Goal: Task Accomplishment & Management: Use online tool/utility

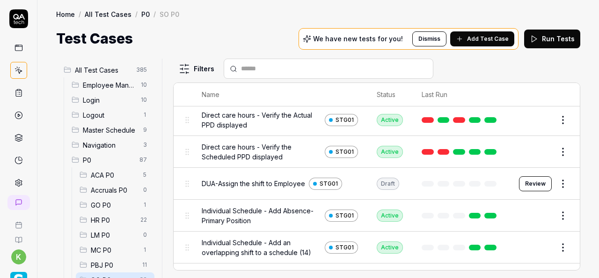
scroll to position [106, 0]
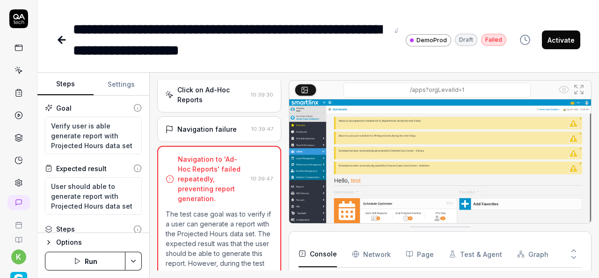
scroll to position [1229, 0]
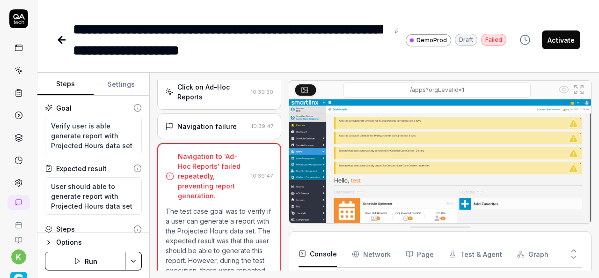
click at [213, 131] on div "Navigation failure" at bounding box center [206, 126] width 59 height 10
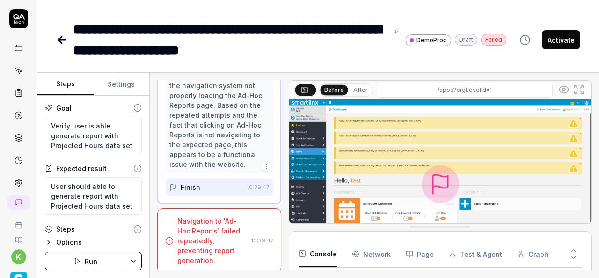
scroll to position [1526, 0]
click at [83, 200] on textarea "User should able to generate report with Projected Hours data set" at bounding box center [93, 195] width 97 height 37
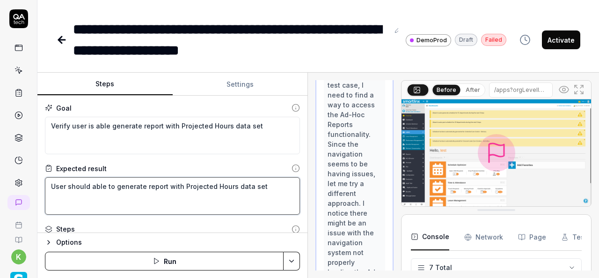
click at [308, 183] on div "Steps Settings Goal Verify user is able generate report with Projected Hours da…" at bounding box center [318, 175] width 562 height 205
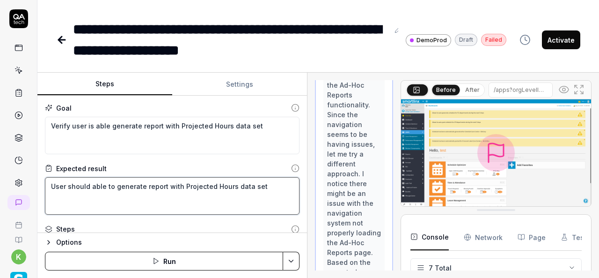
click at [175, 206] on textarea "User should able to generate report with Projected Hours data set" at bounding box center [172, 195] width 255 height 37
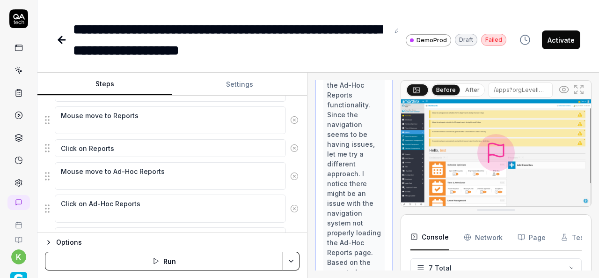
scroll to position [139, 0]
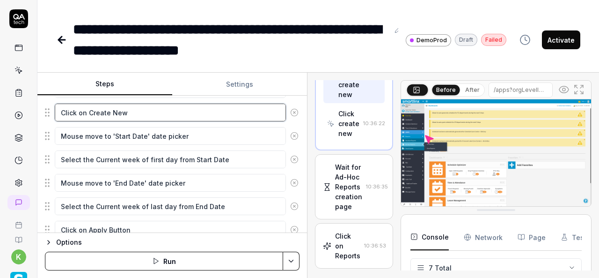
scroll to position [281, 0]
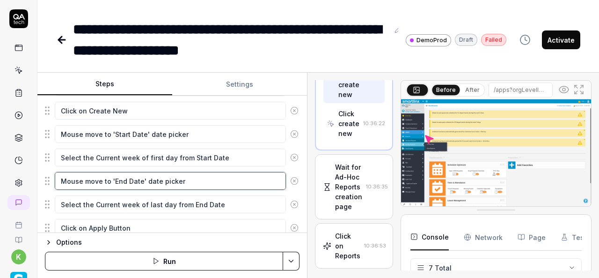
click at [161, 177] on textarea "Mouse move to 'End Date' date picker" at bounding box center [170, 181] width 231 height 18
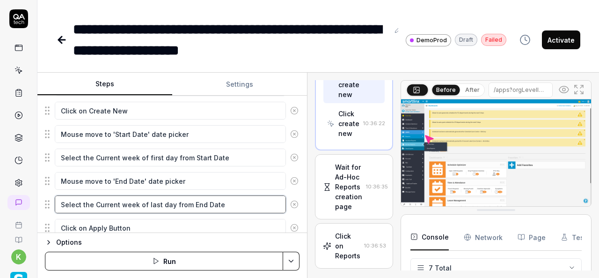
click at [172, 195] on textarea "Select the Current week of last day from End Date" at bounding box center [170, 204] width 231 height 18
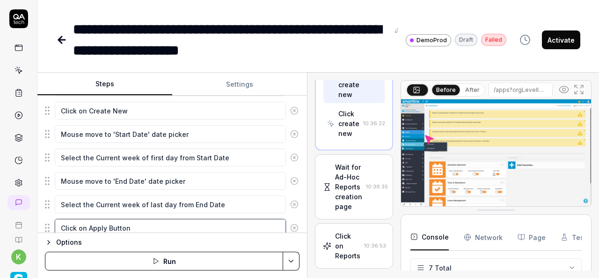
click at [164, 223] on textarea "Click on Apply Button" at bounding box center [170, 228] width 231 height 18
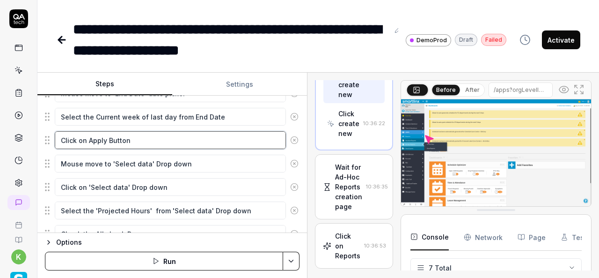
scroll to position [370, 0]
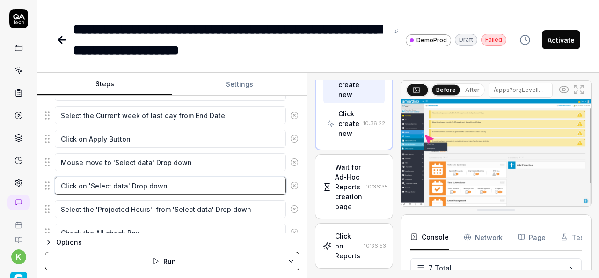
click at [166, 185] on textarea "Click on 'Select data' Drop down" at bounding box center [170, 185] width 231 height 18
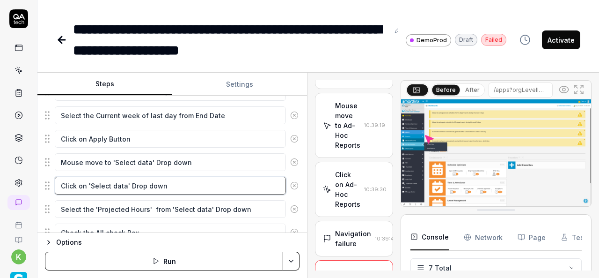
scroll to position [2113, 0]
click at [347, 81] on div "Click on Reports" at bounding box center [347, 65] width 25 height 29
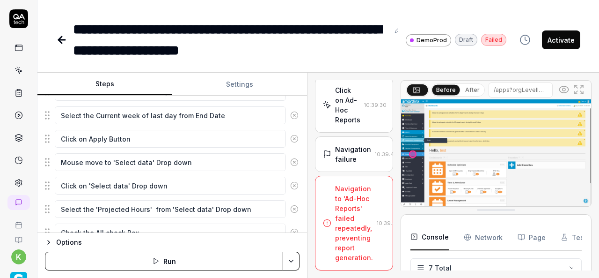
scroll to position [2875, 0]
click at [345, 125] on div "Click on Ad-Hoc Reports" at bounding box center [347, 104] width 25 height 39
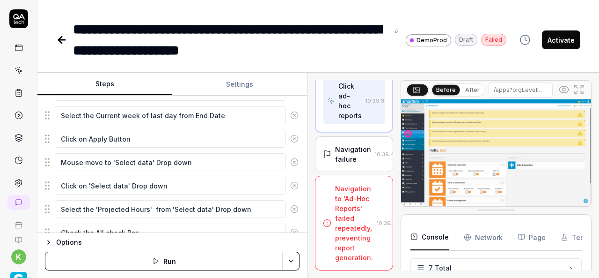
scroll to position [2303, 0]
click at [353, 164] on div "Navigation failure" at bounding box center [353, 154] width 36 height 20
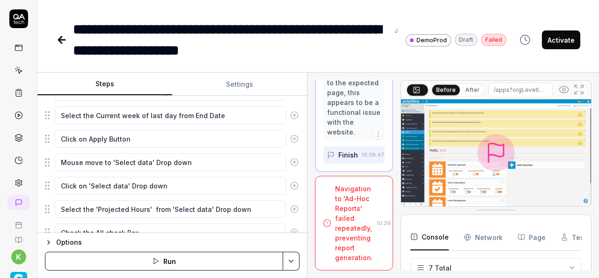
scroll to position [2677, 0]
click at [434, 163] on img at bounding box center [496, 152] width 190 height 107
click at [462, 160] on img at bounding box center [496, 152] width 190 height 107
click at [582, 88] on icon at bounding box center [578, 89] width 11 height 11
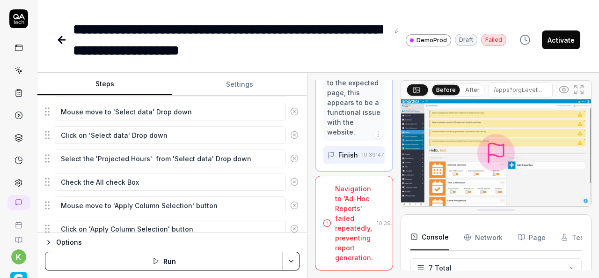
scroll to position [504, 0]
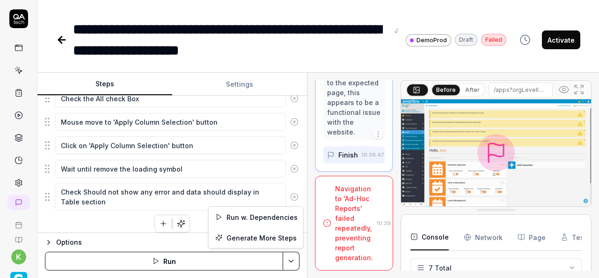
click at [290, 260] on html "**********" at bounding box center [299, 139] width 599 height 278
click at [163, 155] on html "**********" at bounding box center [299, 139] width 599 height 278
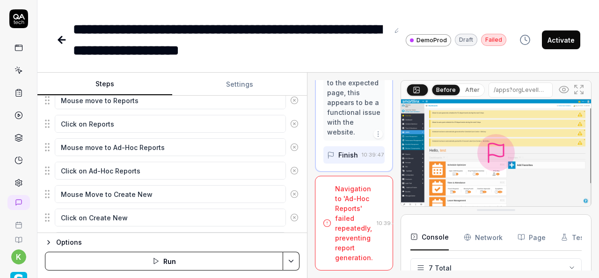
scroll to position [0, 0]
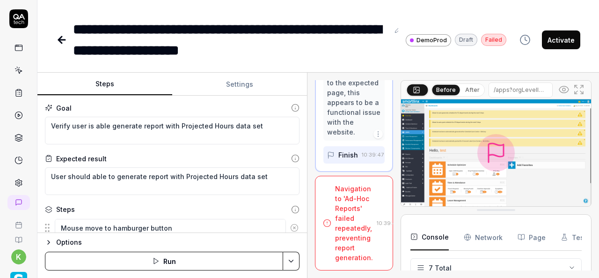
click at [59, 42] on icon at bounding box center [61, 39] width 11 height 11
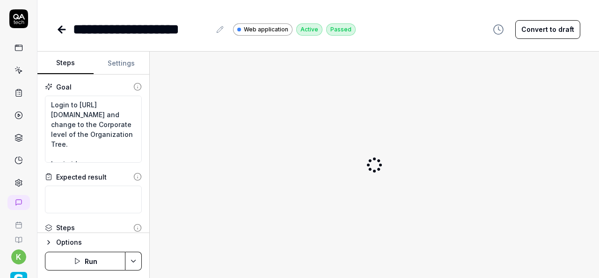
click at [63, 25] on icon at bounding box center [61, 29] width 11 height 11
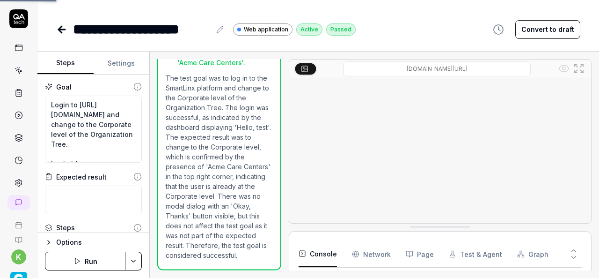
scroll to position [423, 0]
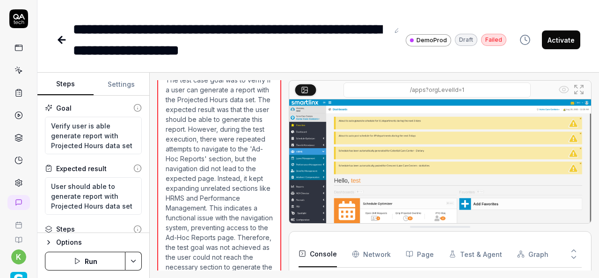
scroll to position [1400, 0]
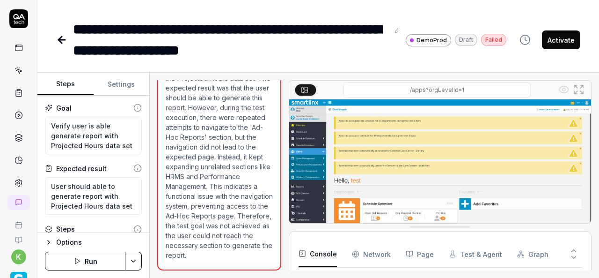
click at [58, 38] on icon at bounding box center [61, 39] width 11 height 11
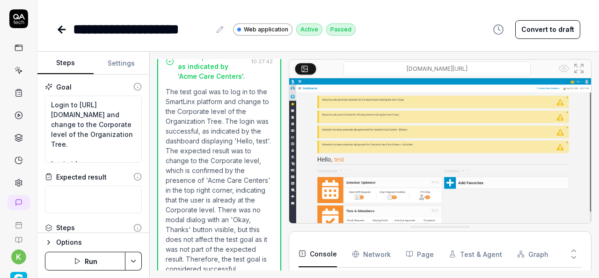
scroll to position [423, 0]
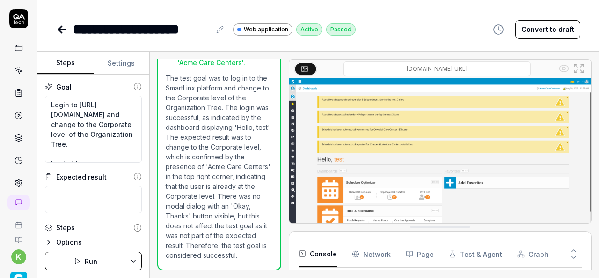
click at [17, 70] on icon at bounding box center [19, 71] width 4 height 4
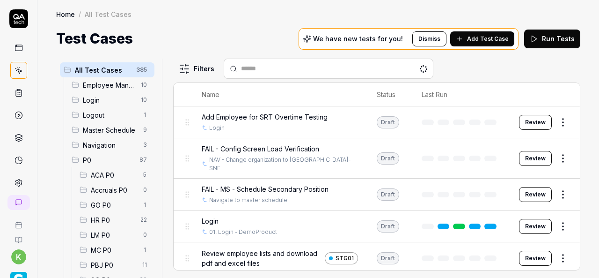
scroll to position [135, 0]
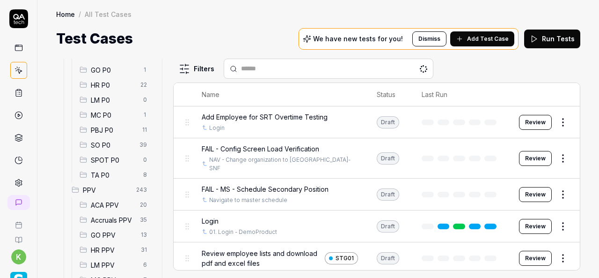
click at [118, 140] on span "SO P0" at bounding box center [112, 145] width 43 height 10
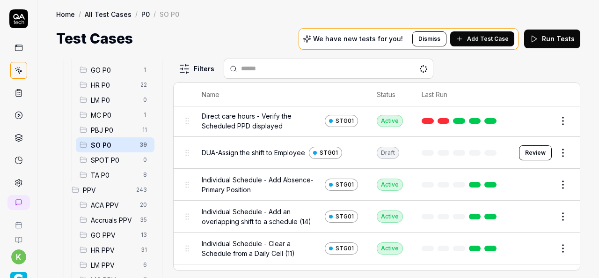
scroll to position [114, 0]
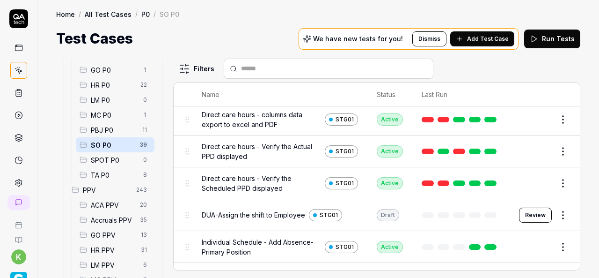
scroll to position [49, 0]
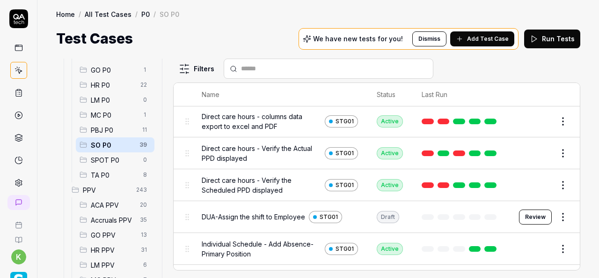
click at [275, 191] on span "Direct care hours - Verify the Scheduled PPD displayed" at bounding box center [261, 185] width 119 height 20
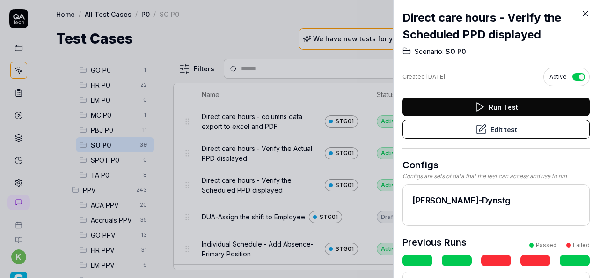
click at [462, 126] on button "Edit test" at bounding box center [496, 129] width 187 height 19
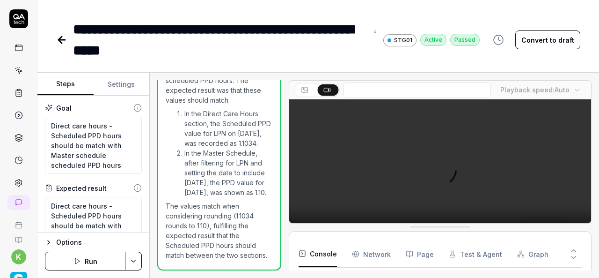
scroll to position [312, 0]
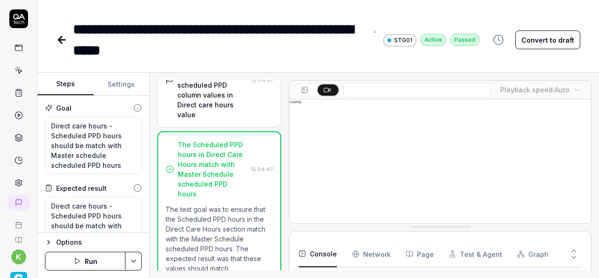
scroll to position [761, 0]
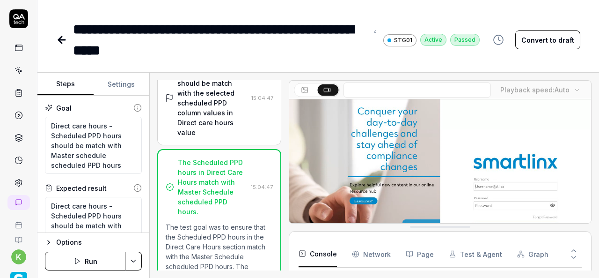
click at [59, 37] on icon at bounding box center [61, 39] width 11 height 11
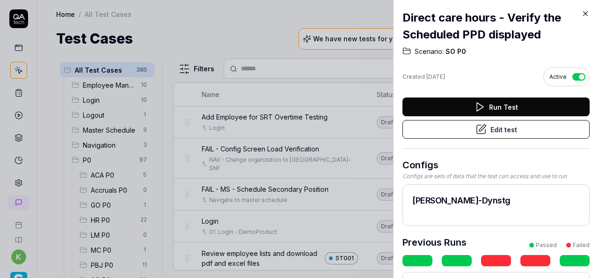
click at [587, 13] on icon at bounding box center [586, 14] width 4 height 4
click at [584, 10] on icon at bounding box center [585, 13] width 8 height 8
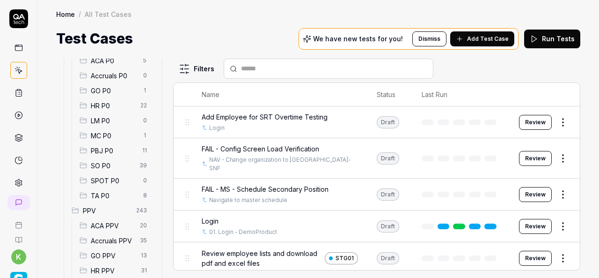
scroll to position [114, 0]
click at [109, 164] on span "SO P0" at bounding box center [112, 166] width 43 height 10
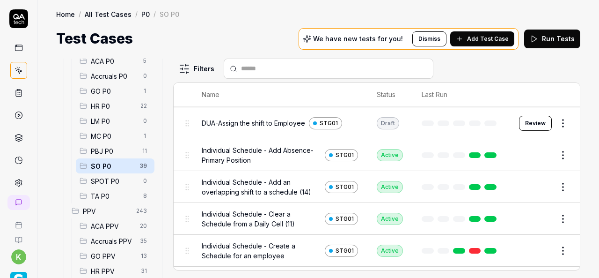
scroll to position [143, 0]
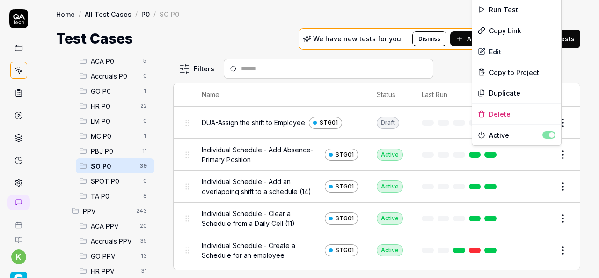
click at [556, 157] on html "k Home / All Test Cases / P0 / SO P0 Home / All Test Cases / P0 / SO P0 Test Ca…" at bounding box center [299, 139] width 599 height 278
click at [498, 90] on div "Duplicate" at bounding box center [516, 92] width 89 height 21
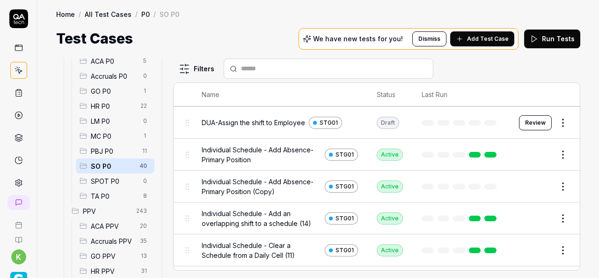
click at [533, 183] on button "Edit" at bounding box center [540, 186] width 22 height 15
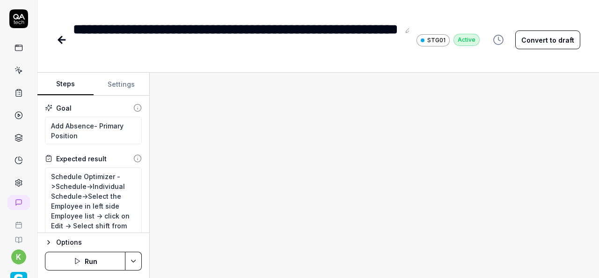
click at [546, 34] on button "Convert to draft" at bounding box center [547, 39] width 65 height 19
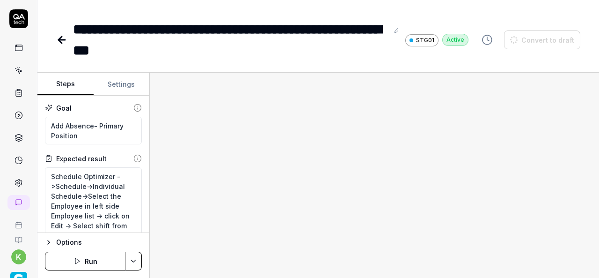
click at [487, 108] on div at bounding box center [374, 175] width 449 height 205
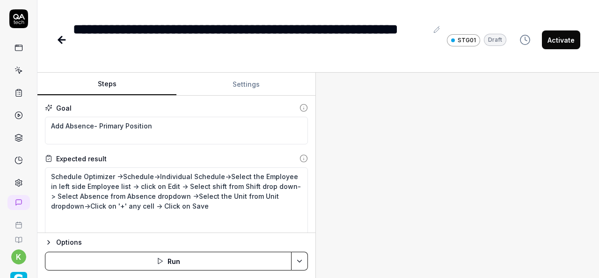
click at [320, 204] on div "Steps Settings Goal Add Absence- Primary Position Expected result Schedule Opti…" at bounding box center [318, 175] width 562 height 205
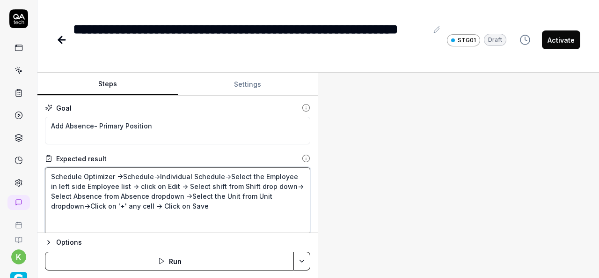
click at [238, 206] on textarea "Schedule Optimizer ->Schedule->Individual Schedule->Select the Employee in left…" at bounding box center [177, 200] width 265 height 67
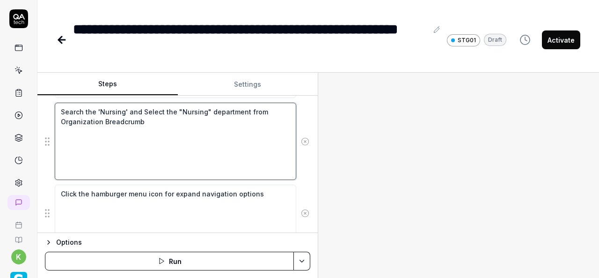
scroll to position [311, 0]
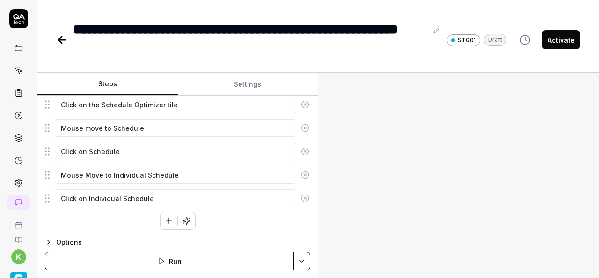
click at [132, 160] on fieldset "Enter the username in the username field Enter the password in the password fie…" at bounding box center [177, 67] width 265 height 282
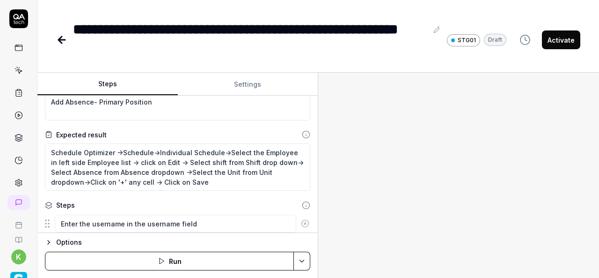
scroll to position [23, 0]
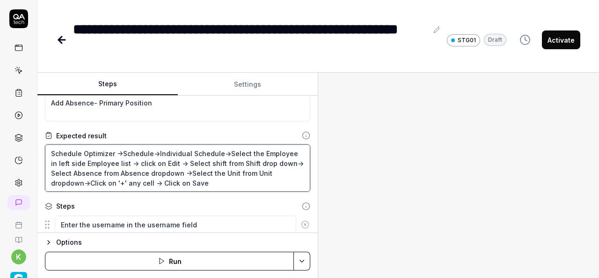
click at [287, 165] on textarea "Schedule Optimizer ->Schedule->Individual Schedule->Select the Employee in left…" at bounding box center [177, 167] width 265 height 47
click at [180, 173] on textarea "Schedule Optimizer ->Schedule->Individual Schedule->Select the Employee in left…" at bounding box center [177, 167] width 265 height 47
type textarea "*"
type textarea "Schedule Optimizer ->Schedule->Individual Schedule->Select the Employee in left…"
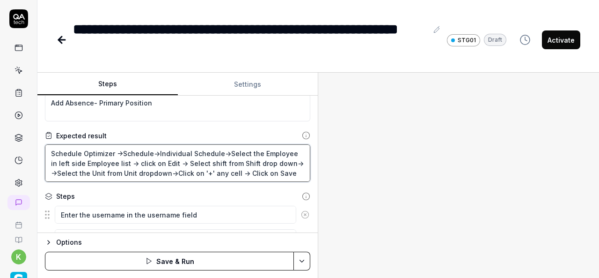
click at [287, 171] on textarea "Schedule Optimizer ->Schedule->Individual Schedule->Select the Employee in left…" at bounding box center [177, 162] width 265 height 37
click at [244, 170] on textarea "Schedule Optimizer ->Schedule->Individual Schedule->Select the Employee in left…" at bounding box center [177, 162] width 265 height 37
click at [178, 161] on textarea "Schedule Optimizer ->Schedule->Individual Schedule->Select the Employee in left…" at bounding box center [177, 162] width 265 height 37
click at [241, 172] on textarea "Schedule Optimizer ->Schedule->Individual Schedule->Select the Employee in left…" at bounding box center [177, 162] width 265 height 37
type textarea "*"
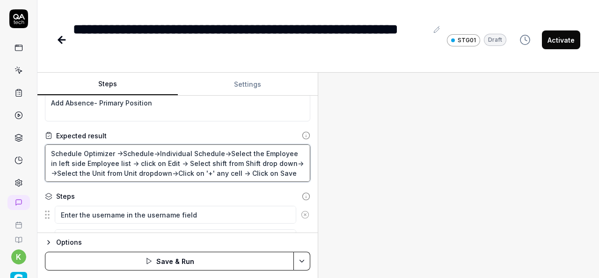
type textarea "Schedule Optimizer ->Schedule->Individual Schedule->Select the Employee in left…"
type textarea "*"
type textarea "Schedule Optimizer ->Schedule->Individual Schedule->Select the Employee in left…"
type textarea "*"
type textarea "Schedule Optimizer ->Schedule->Individual Schedule->Select the Employee in left…"
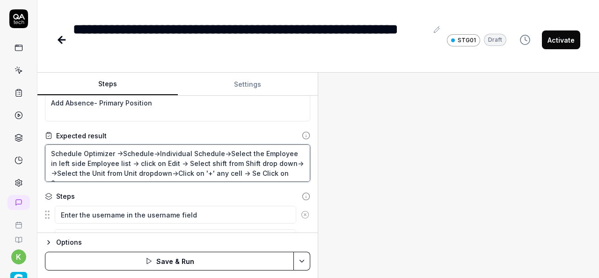
type textarea "*"
type textarea "Schedule Optimizer ->Schedule->Individual Schedule->Select the Employee in left…"
type textarea "*"
type textarea "Schedule Optimizer ->Schedule->Individual Schedule->Select the Employee in left…"
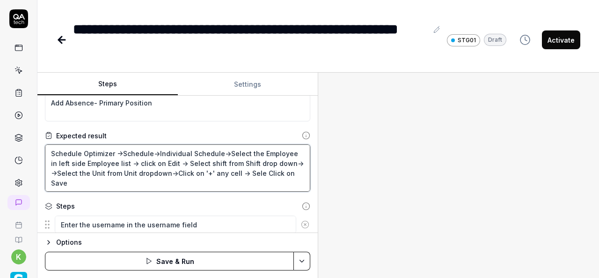
type textarea "*"
type textarea "Schedule Optimizer ->Schedule->Individual Schedule->Select the Employee in left…"
type textarea "*"
type textarea "Schedule Optimizer ->Schedule->Individual Schedule->Select the Employee in left…"
type textarea "*"
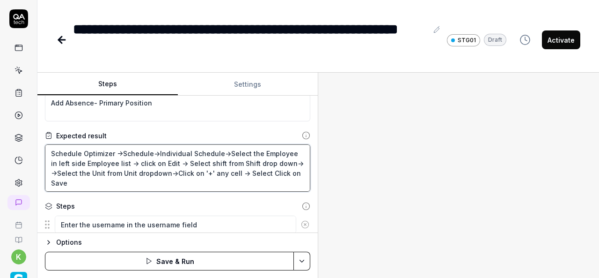
type textarea "Schedule Optimizer ->Schedule->Individual Schedule->Select the Employee in left…"
click at [200, 162] on textarea "Schedule Optimizer ->Schedule->Individual Schedule->Select the Employee in left…" at bounding box center [177, 167] width 265 height 47
click at [198, 162] on textarea "Schedule Optimizer ->Schedule->Individual Schedule->Select the Employee in left…" at bounding box center [177, 167] width 265 height 47
type textarea "*"
type textarea "Schedule Optimizer ->Schedule->Individual Schedule->Select the Employee in left…"
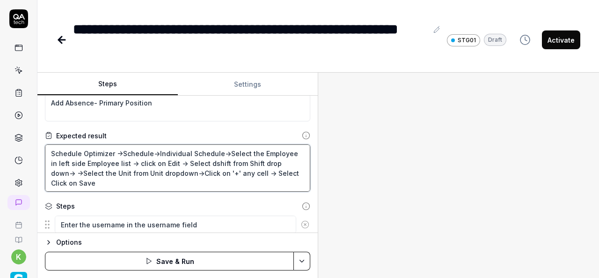
type textarea "*"
type textarea "Schedule Optimizer ->Schedule->Individual Schedule->Select the Employee in left…"
type textarea "*"
type textarea "Schedule Optimizer ->Schedule->Individual Schedule->Select the Employee in left…"
type textarea "*"
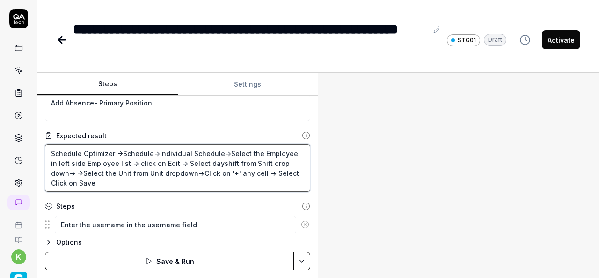
type textarea "Schedule Optimizer ->Schedule->Individual Schedule->Select the Employee in left…"
type textarea "*"
type textarea "Schedule Optimizer ->Schedule->Individual Schedule->Select the Employee in left…"
type textarea "*"
type textarea "Schedule Optimizer ->Schedule->Individual Schedule->Select the Employee in left…"
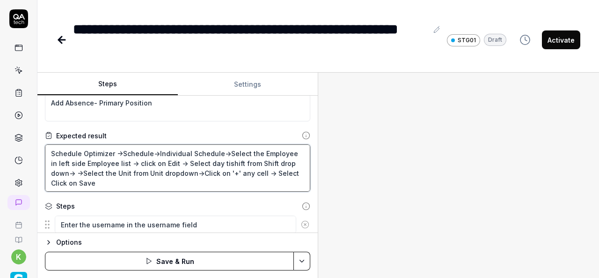
type textarea "*"
type textarea "Schedule Optimizer ->Schedule->Individual Schedule->Select the Employee in left…"
type textarea "*"
type textarea "Schedule Optimizer ->Schedule->Individual Schedule->Select the Employee in left…"
type textarea "*"
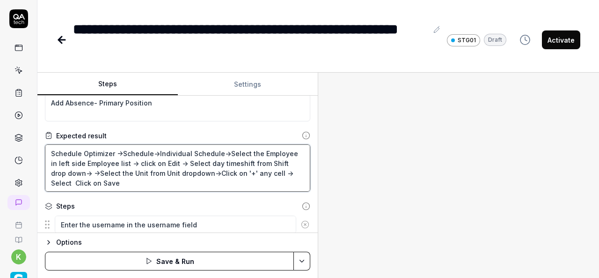
type textarea "Schedule Optimizer ->Schedule->Individual Schedule->Select the Employee in left…"
click at [178, 161] on textarea "Schedule Optimizer ->Schedule->Individual Schedule->Select the Employee in left…" at bounding box center [177, 167] width 265 height 47
click at [75, 172] on textarea "Schedule Optimizer ->Schedule->Individual Schedule->Select the Employee in left…" at bounding box center [177, 167] width 265 height 47
type textarea "*"
type textarea "Schedule Optimizer ->Schedule->Individual Schedule->Select the Employee in left…"
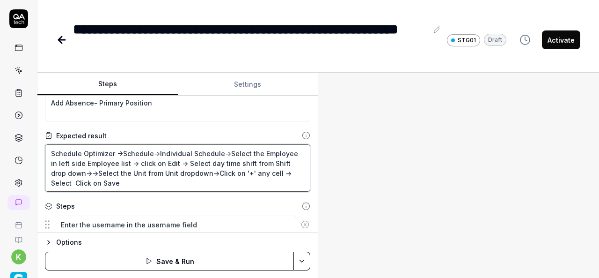
type textarea "*"
type textarea "Schedule Optimizer ->Schedule->Individual Schedule->Select the Employee in left…"
type textarea "*"
type textarea "Schedule Optimizer ->Schedule->Individual Schedule->Select the Employee in left…"
click at [176, 162] on textarea "Schedule Optimizer ->Schedule->Individual Schedule->Select the Employee in left…" at bounding box center [177, 167] width 265 height 47
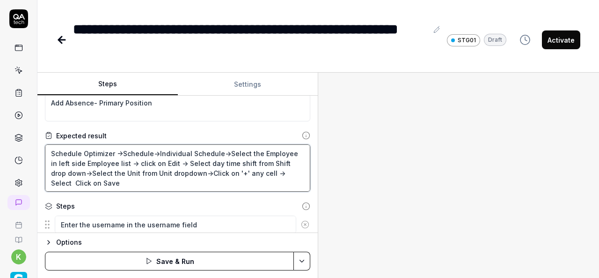
click at [67, 172] on textarea "Schedule Optimizer ->Schedule->Individual Schedule->Select the Employee in left…" at bounding box center [177, 167] width 265 height 47
click at [260, 172] on textarea "Schedule Optimizer ->Schedule->Individual Schedule->Select the Employee in left…" at bounding box center [177, 167] width 265 height 47
paste textarea "Select day time shift from Shift drop down"
type textarea "*"
type textarea "Schedule Optimizer ->Schedule->Individual Schedule->Select the Employee in left…"
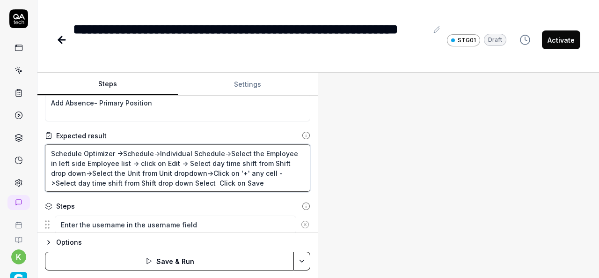
type textarea "*"
type textarea "Schedule Optimizer ->Schedule->Individual Schedule->Select the Employee in left…"
type textarea "*"
type textarea "Schedule Optimizer ->Schedule->Individual Schedule->Select the Employee in left…"
click at [286, 171] on textarea "Schedule Optimizer ->Schedule->Individual Schedule->Select the Employee in left…" at bounding box center [177, 167] width 265 height 47
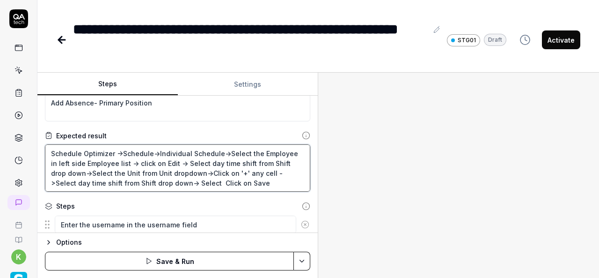
click at [286, 171] on textarea "Schedule Optimizer ->Schedule->Individual Schedule->Select the Employee in left…" at bounding box center [177, 167] width 265 height 47
type textarea "*"
type textarea "Schedule Optimizer ->Schedule->Individual Schedule->Select the Employee in left…"
type textarea "*"
type textarea "Schedule Optimizer ->Schedule->Individual Schedule->Select the Employee in left…"
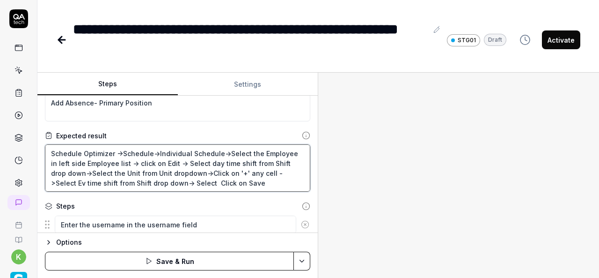
type textarea "*"
type textarea "Schedule Optimizer ->Schedule->Individual Schedule->Select the Employee in left…"
type textarea "*"
type textarea "Schedule Optimizer ->Schedule->Individual Schedule->Select the Employee in left…"
type textarea "*"
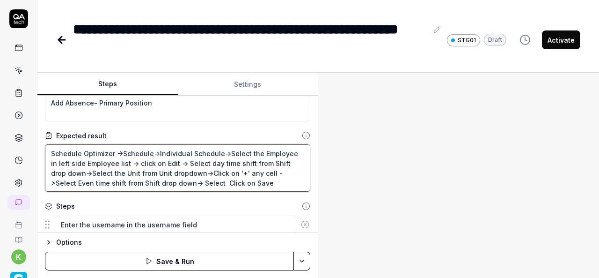
type textarea "Schedule Optimizer ->Schedule->Individual Schedule->Select the Employee in left…"
type textarea "*"
type textarea "Schedule Optimizer ->Schedule->Individual Schedule->Select the Employee in left…"
type textarea "*"
type textarea "Schedule Optimizer ->Schedule->Individual Schedule->Select the Employee in left…"
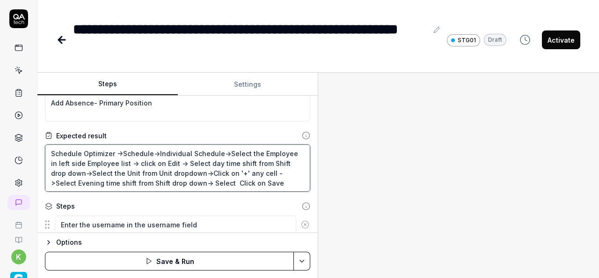
type textarea "*"
type textarea "Schedule Optimizer ->Schedule->Individual Schedule->Select the Employee in left…"
click at [190, 172] on textarea "Schedule Optimizer ->Schedule->Individual Schedule->Select the Employee in left…" at bounding box center [177, 167] width 265 height 47
click at [226, 172] on textarea "Schedule Optimizer ->Schedule->Individual Schedule->Select the Employee in left…" at bounding box center [177, 167] width 265 height 47
click at [184, 183] on textarea "Schedule Optimizer ->Schedule->Individual Schedule->Select the Employee in left…" at bounding box center [177, 167] width 265 height 47
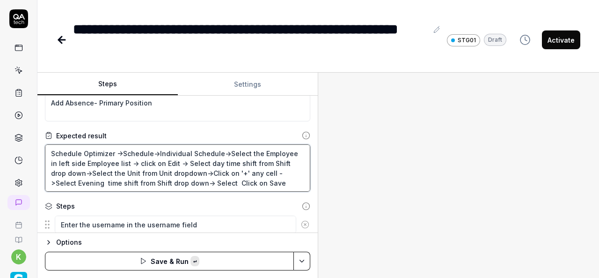
paste textarea "Click on '+'"
type textarea "*"
type textarea "Schedule Optimizer ->Schedule->Individual Schedule->Select the Employee in left…"
type textarea "*"
type textarea "Schedule Optimizer ->Schedule->Individual Schedule->Select the Employee in left…"
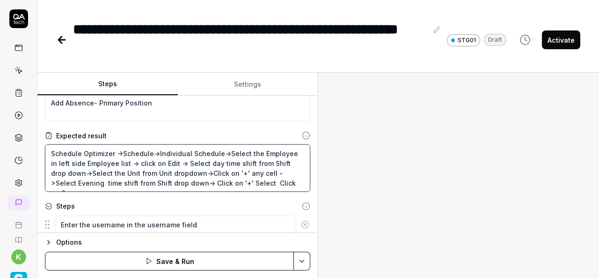
type textarea "*"
type textarea "Schedule Optimizer ->Schedule->Individual Schedule->Select the Employee in left…"
type textarea "*"
click at [221, 181] on textarea "Schedule Optimizer ->Schedule->Individual Schedule->Select the Employee in left…" at bounding box center [177, 167] width 265 height 47
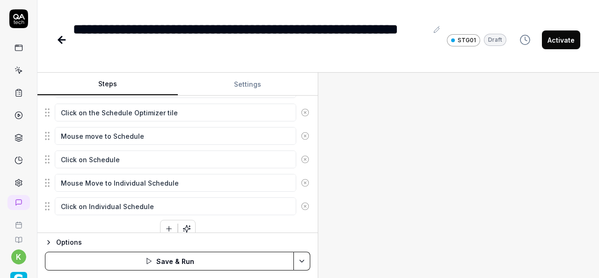
scroll to position [311, 0]
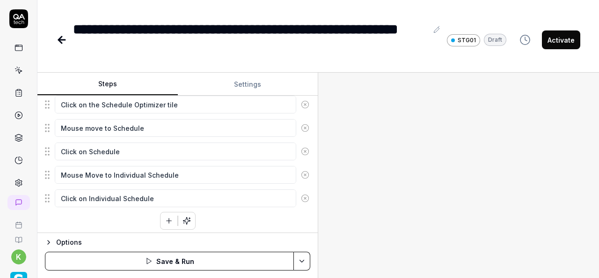
type textarea "Schedule Optimizer ->Schedule->Individual Schedule->Select the Employee in left…"
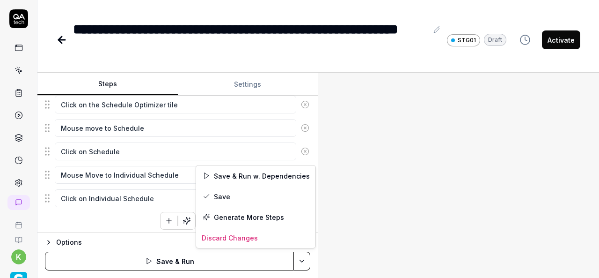
click at [301, 263] on html "**********" at bounding box center [299, 139] width 599 height 278
type textarea "*"
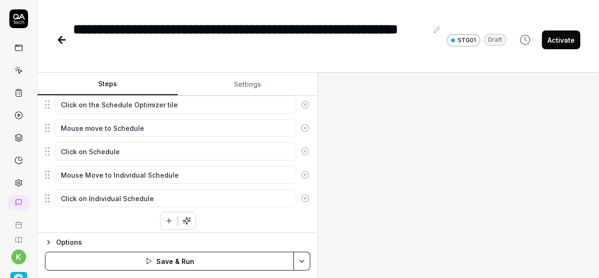
click at [74, 25] on html "**********" at bounding box center [299, 139] width 599 height 278
click at [190, 50] on div "**********" at bounding box center [250, 40] width 355 height 42
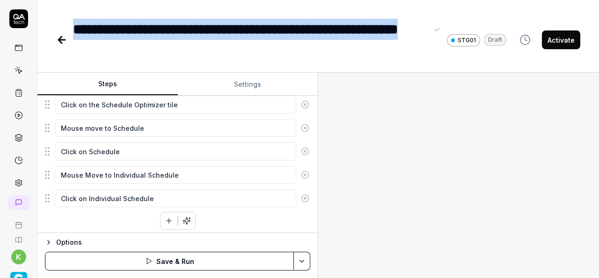
drag, startPoint x: 190, startPoint y: 50, endPoint x: 71, endPoint y: 35, distance: 119.4
click at [71, 35] on div "**********" at bounding box center [281, 40] width 450 height 42
paste div
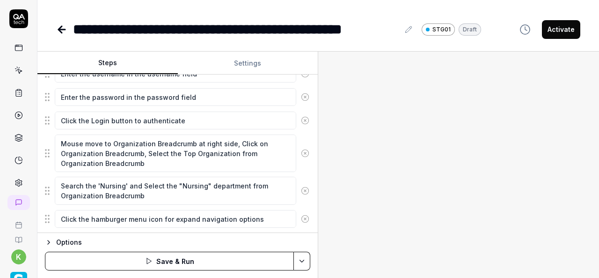
scroll to position [0, 0]
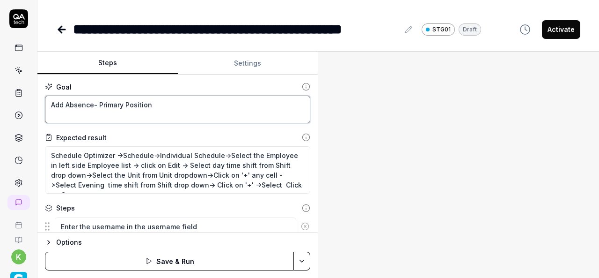
click at [186, 103] on textarea "Add Absence- Primary Position" at bounding box center [177, 110] width 265 height 28
click at [161, 100] on textarea "Add Absence- Primary Position" at bounding box center [177, 110] width 265 height 28
click at [156, 107] on textarea "Add Absence- Primary Position" at bounding box center [177, 110] width 265 height 28
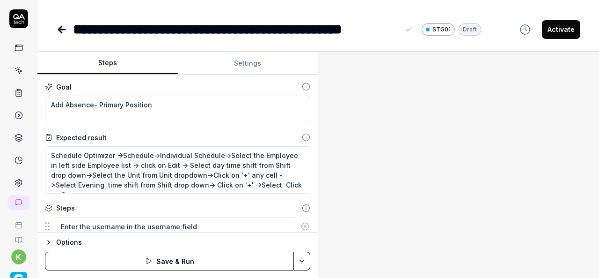
click at [225, 27] on div "**********" at bounding box center [236, 29] width 326 height 21
click at [400, 29] on div "**********" at bounding box center [243, 29] width 341 height 21
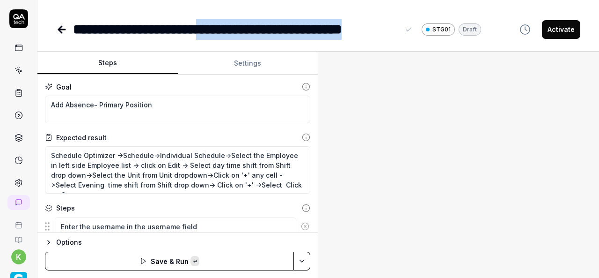
copy div "**********"
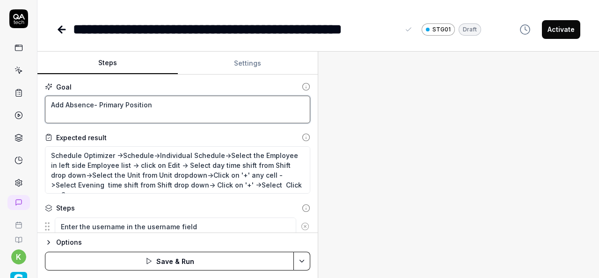
click at [151, 103] on textarea "Add Absence- Primary Position" at bounding box center [177, 110] width 265 height 28
paste textarea "1 day and 1 Evening Shifts"
type textarea "*"
type textarea "1 day and 1 Evening Shifts"
click at [48, 100] on textarea "1 day and 1 Evening Shifts" at bounding box center [177, 110] width 265 height 28
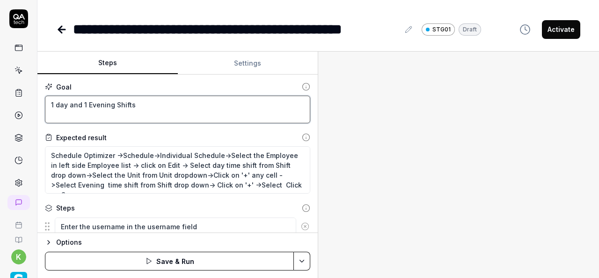
type textarea "*"
type textarea "A1 day and 1 Evening Shifts"
type textarea "*"
type textarea "As1 day and 1 Evening Shifts"
type textarea "*"
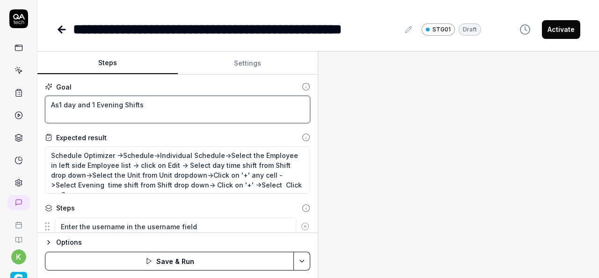
type textarea "Ass1 day and 1 Evening Shifts"
type textarea "*"
type textarea "Assi1 day and 1 Evening Shifts"
type textarea "*"
type textarea "Assig1 day and 1 Evening Shifts"
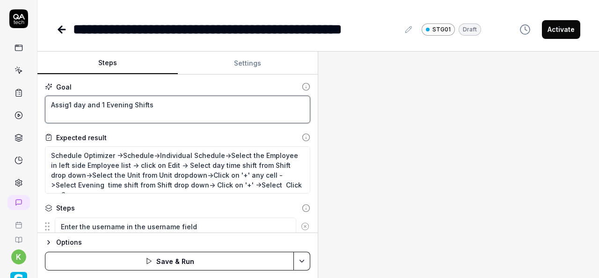
type textarea "*"
type textarea "Assign1 day and 1 Evening Shifts"
type textarea "*"
type textarea "Assign 1 day and 1 Evening Shifts"
type textarea "*"
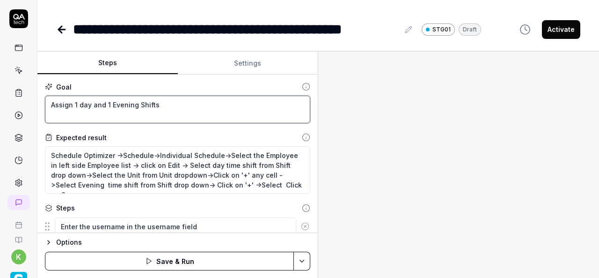
type textarea "Assign t1 day and 1 Evening Shifts"
type textarea "*"
type textarea "Assign th1 day and 1 Evening Shifts"
type textarea "*"
type textarea "Assign the1 day and 1 Evening Shifts"
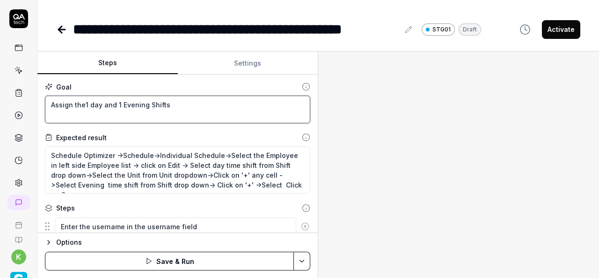
type textarea "*"
type textarea "Assign the 1 day and 1 Evening Shifts"
click at [173, 104] on textarea "Assign the 1 day and 1 Evening Shifts" at bounding box center [177, 110] width 265 height 28
type textarea "*"
type textarea "Assign the 1 day and 1 Evening Shift"
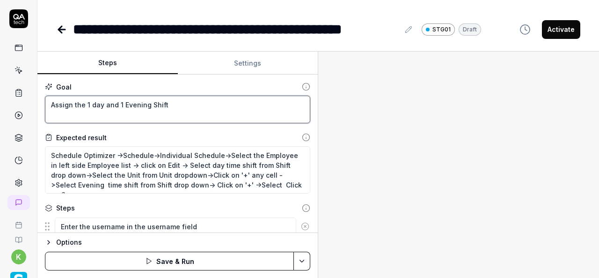
click at [102, 105] on textarea "Assign the 1 day and 1 Evening Shift" at bounding box center [177, 110] width 265 height 28
type textarea "*"
type textarea "Assign the 1 day and 1 Evening Shift"
type textarea "*"
type textarea "Assign the 1 day s and 1 Evening Shift"
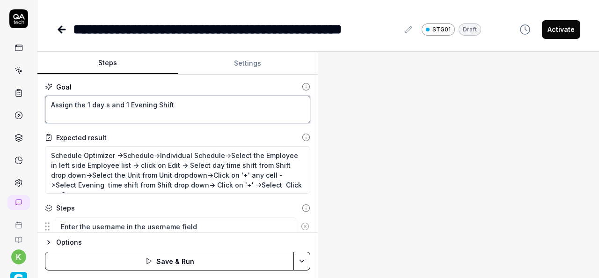
type textarea "*"
type textarea "Assign the 1 day sh and 1 Evening Shift"
type textarea "*"
type textarea "Assign the 1 day shi and 1 Evening Shift"
type textarea "*"
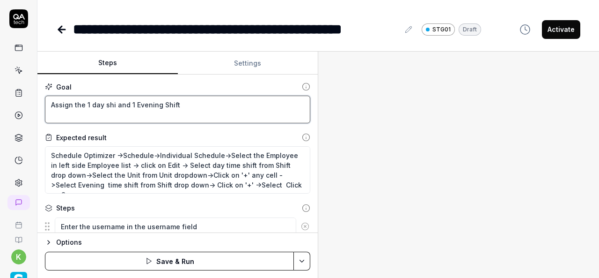
type textarea "Assign the 1 day shif and 1 Evening Shift"
type textarea "*"
type textarea "Assign the 1 day shift and 1 Evening Shift"
type textarea "*"
type textarea "Assign the 1 day shift and 1 Evening Shift"
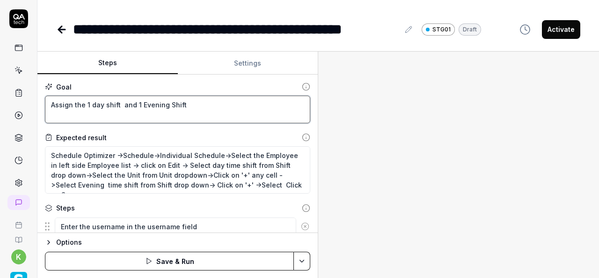
click at [194, 106] on textarea "Assign the 1 day shift and 1 Evening Shift" at bounding box center [177, 110] width 265 height 28
type textarea "*"
type textarea "Assign the 1 day shift and 1 Evening Shift"
type textarea "*"
type textarea "Assign the 1 day shift and 1 Evening Shift a"
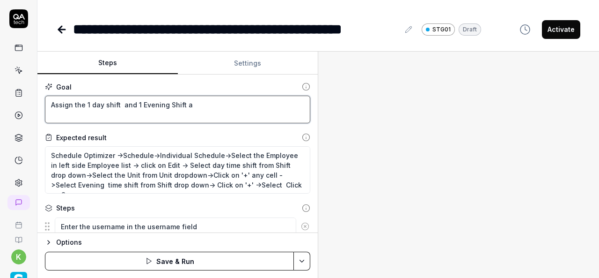
type textarea "*"
type textarea "Assign the 1 day shift and 1 Evening Shift as"
type textarea "*"
type textarea "Assign the 1 day shift and 1 Evening Shift ass"
type textarea "*"
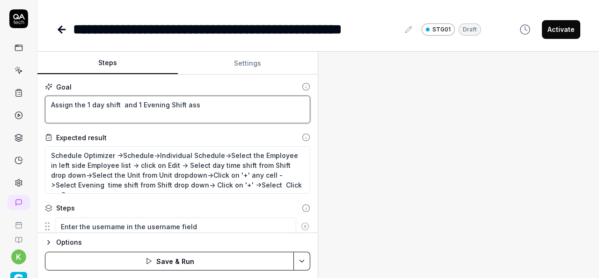
type textarea "Assign the 1 day shift and 1 Evening Shift assi"
type textarea "*"
type textarea "Assign the 1 day shift and 1 Evening Shift assig"
type textarea "*"
type textarea "Assign the 1 day shift and 1 Evening Shift assign"
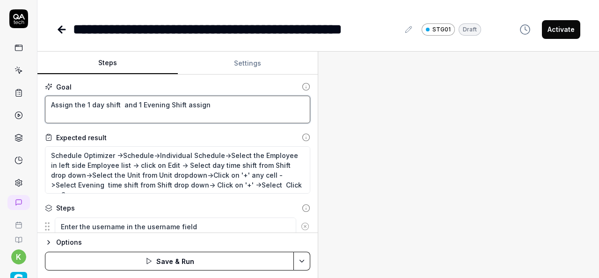
type textarea "*"
type textarea "Assign the 1 day shift and 1 Evening Shift assign"
type textarea "*"
type textarea "Assign the 1 day shift and 1 Evening Shift assign t"
type textarea "*"
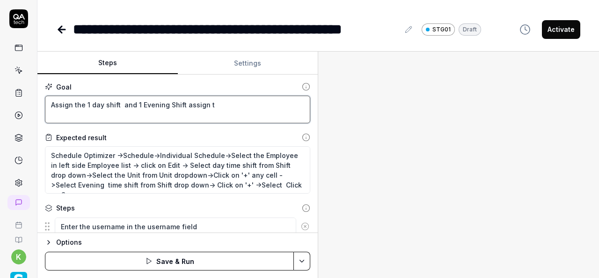
type textarea "Assign the 1 day shift and 1 Evening Shift assign th"
type textarea "*"
type textarea "Assign the 1 day shift and 1 Evening Shift assign the"
type textarea "*"
type textarea "Assign the 1 day shift and 1 Evening Shift assign the"
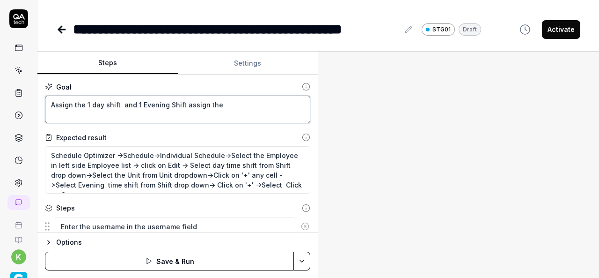
type textarea "*"
type textarea "Assign the 1 day shift and 1 Evening Shift assign the"
type textarea "*"
type textarea "Assign the 1 day shift and 1 Evening Shift assign th"
type textarea "*"
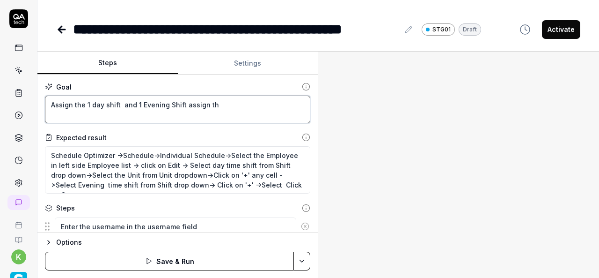
type textarea "Assign the 1 day shift and 1 Evening Shift assign t"
type textarea "*"
type textarea "Assign the 1 day shift and 1 Evening Shift assign"
type textarea "*"
type textarea "Assign the 1 day shift and 1 Evening Shift assign"
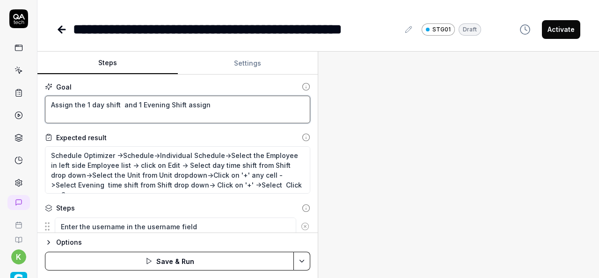
type textarea "*"
type textarea "Assign the 1 day shift and 1 Evening Shift assig"
type textarea "*"
type textarea "Assign the 1 day shift and 1 Evening Shift assi"
type textarea "*"
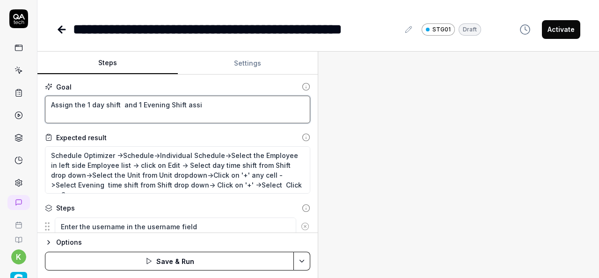
type textarea "Assign the 1 day shift and 1 Evening Shift ass"
type textarea "*"
type textarea "Assign the 1 day shift and 1 Evening Shift as"
type textarea "*"
type textarea "Assign the 1 day shift and 1 Evening Shift a"
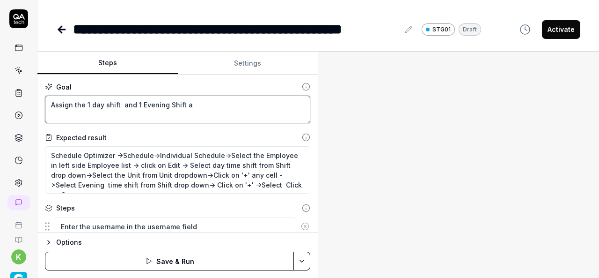
type textarea "*"
type textarea "Assign the 1 day shift and 1 Evening Shift"
type textarea "*"
type textarea "Assign the 1 day shift and 1 Evening Shift"
type textarea "*"
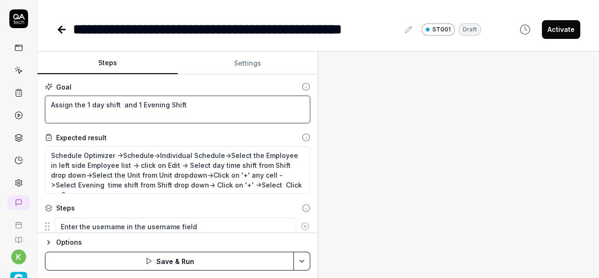
type textarea "Assign the 1 day shift and 1 Evening Shift"
type textarea "*"
type textarea "Assign the 1 day shift and 1 Evening Shift i"
type textarea "*"
type textarea "Assign the 1 day shift and 1 Evening Shift in"
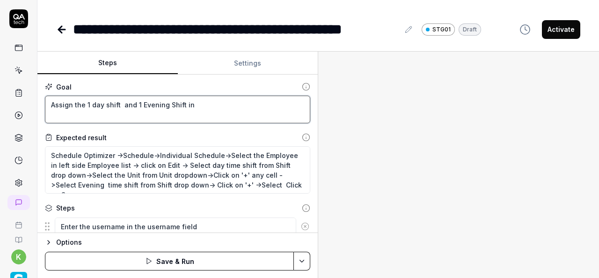
type textarea "*"
type textarea "Assign the 1 day shift and 1 Evening Shift in"
type textarea "*"
type textarea "Assign the 1 day shift and 1 Evening Shift in o"
type textarea "*"
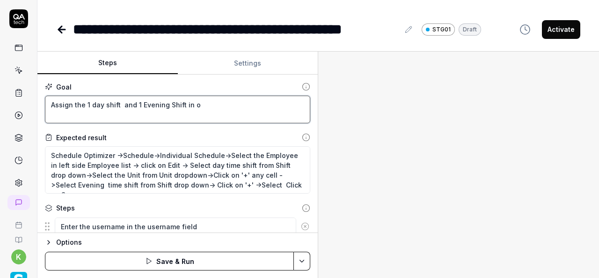
type textarea "Assign the 1 day shift and 1 Evening Shift in on"
type textarea "*"
type textarea "Assign the 1 day shift and 1 Evening Shift in one"
type textarea "*"
type textarea "Assign the 1 day shift and 1 Evening Shift in oned"
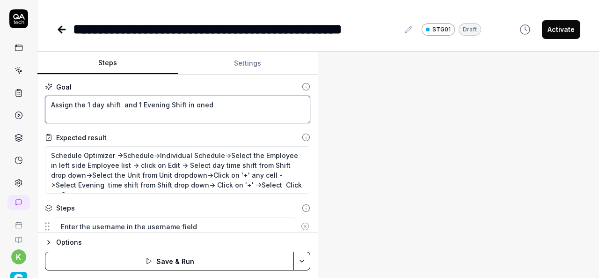
type textarea "*"
type textarea "Assign the 1 day shift and 1 Evening Shift in [PERSON_NAME]"
type textarea "*"
type textarea "Assign the 1 day shift and 1 Evening Shift in oneday"
click at [199, 101] on textarea "Assign the 1 day shift and 1 Evening Shift in oneday" at bounding box center [177, 110] width 265 height 28
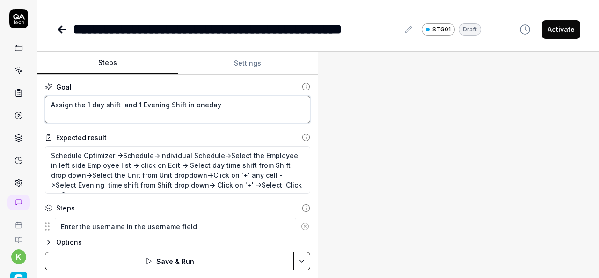
type textarea "*"
type textarea "Assign the 1 day shift and 1 Evening Shift [DATE]"
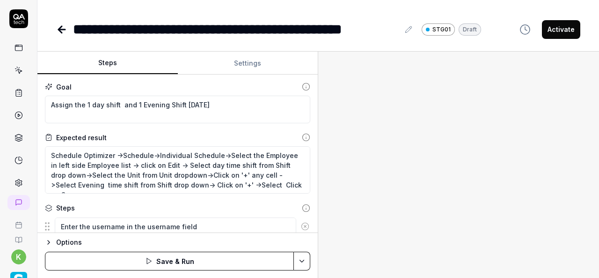
click at [377, 146] on div at bounding box center [458, 164] width 281 height 226
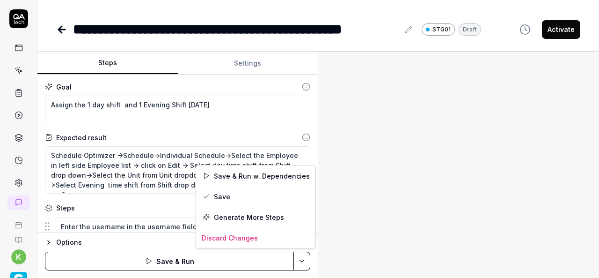
click at [301, 262] on html "**********" at bounding box center [299, 139] width 599 height 278
click at [243, 177] on div "Save & Run w. Dependencies" at bounding box center [255, 175] width 119 height 21
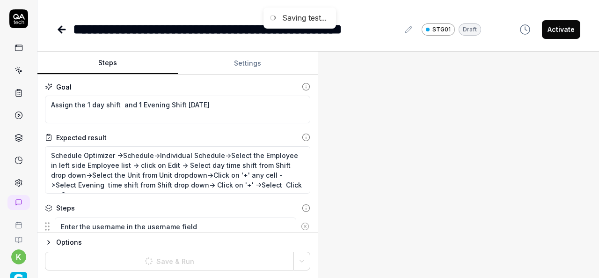
click at [487, 189] on div at bounding box center [458, 164] width 281 height 226
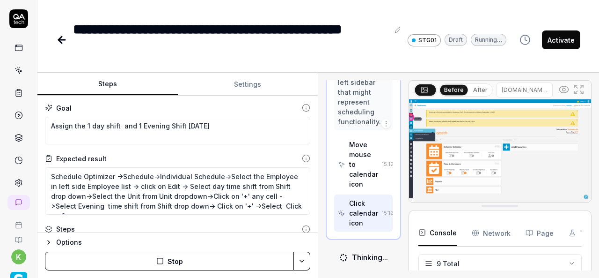
scroll to position [2275, 0]
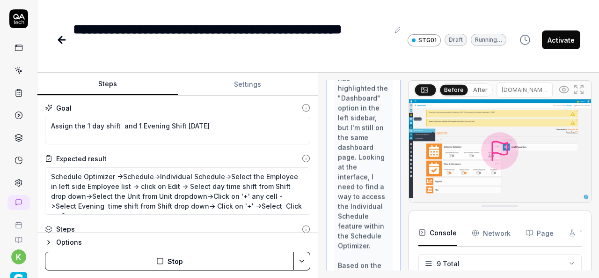
click at [359, 153] on div "Open browser 15:07:28 STG [URL][DOMAIN_NAME] Enter the username in the username…" at bounding box center [363, 175] width 75 height 190
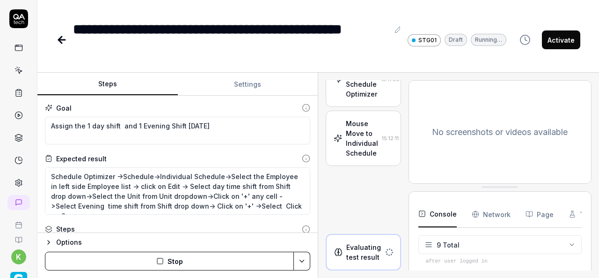
scroll to position [915, 0]
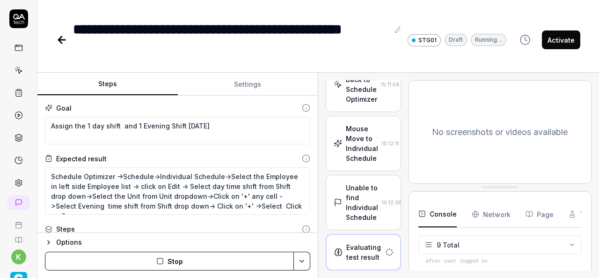
click at [368, 191] on div "Unable to find Individual Schedule" at bounding box center [362, 202] width 32 height 39
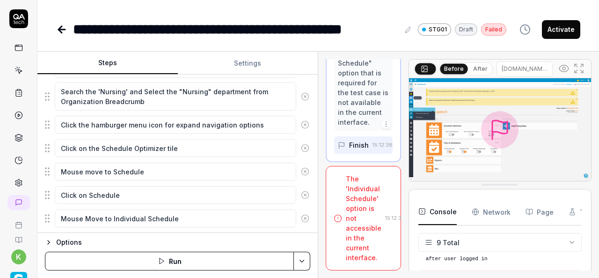
scroll to position [248, 0]
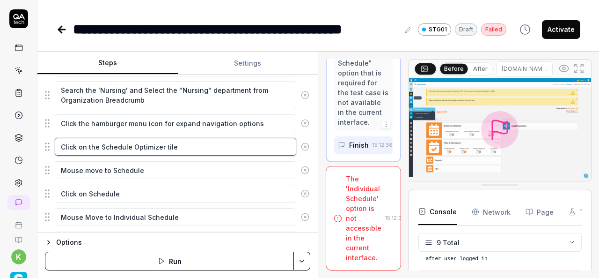
click at [183, 143] on textarea "Click on the Schedule Optimizer tile" at bounding box center [176, 147] width 242 height 18
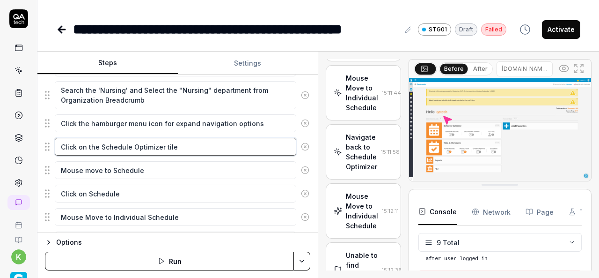
scroll to position [2065, 0]
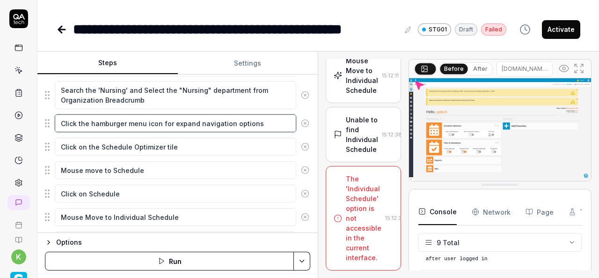
click at [237, 118] on textarea "Click the hamburger menu icon for expand navigation options" at bounding box center [176, 123] width 242 height 18
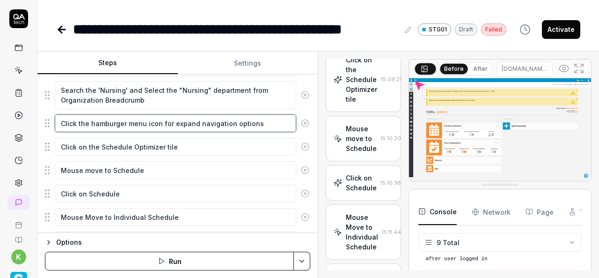
scroll to position [1043, 0]
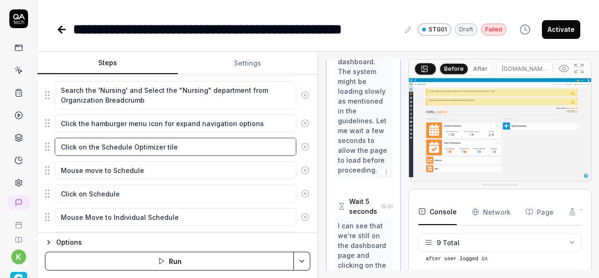
click at [221, 143] on textarea "Click on the Schedule Optimizer tile" at bounding box center [176, 147] width 242 height 18
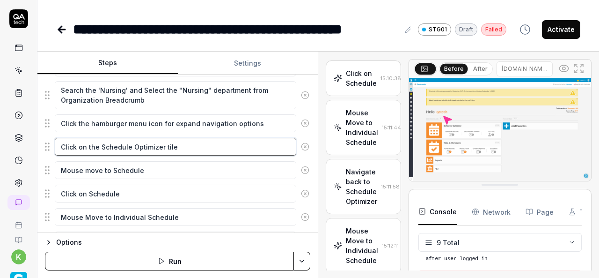
scroll to position [2065, 0]
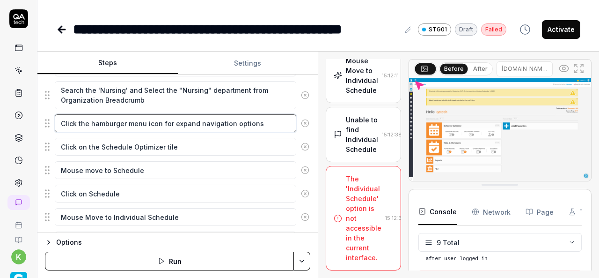
click at [148, 119] on textarea "Click the hamburger menu icon for expand navigation options" at bounding box center [176, 123] width 242 height 18
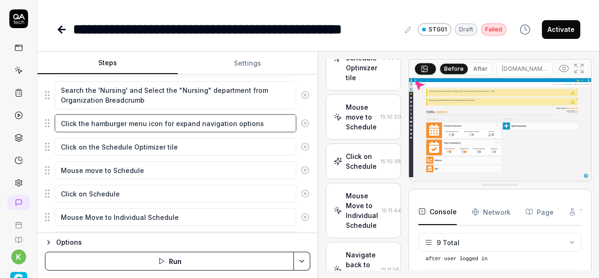
scroll to position [1043, 0]
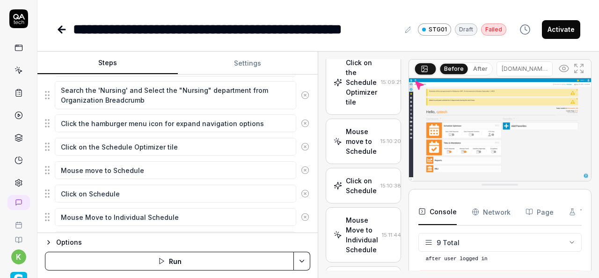
click at [304, 267] on html "**********" at bounding box center [299, 139] width 599 height 278
click at [261, 217] on div "Run w. Dependencies" at bounding box center [266, 216] width 95 height 21
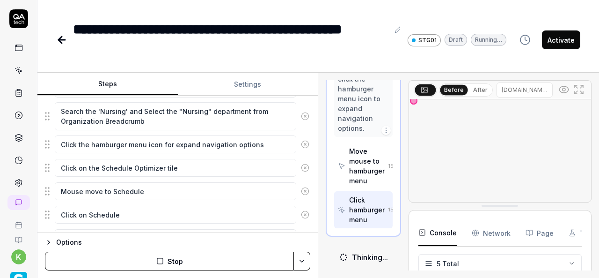
scroll to position [1022, 0]
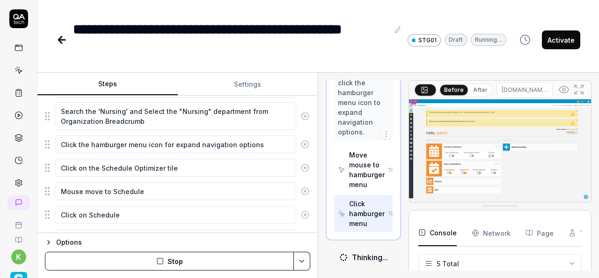
click at [519, 107] on img at bounding box center [500, 150] width 182 height 103
click at [513, 135] on img at bounding box center [500, 150] width 182 height 103
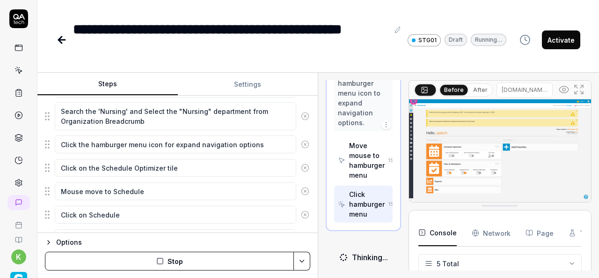
click at [580, 84] on icon at bounding box center [578, 89] width 11 height 11
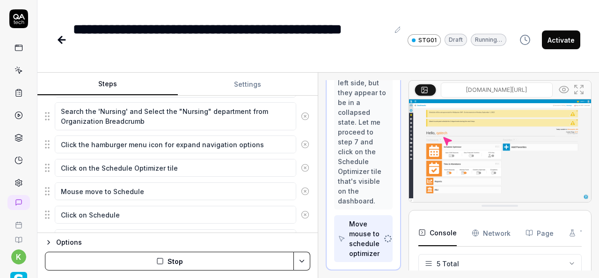
click at [580, 84] on icon at bounding box center [578, 89] width 11 height 11
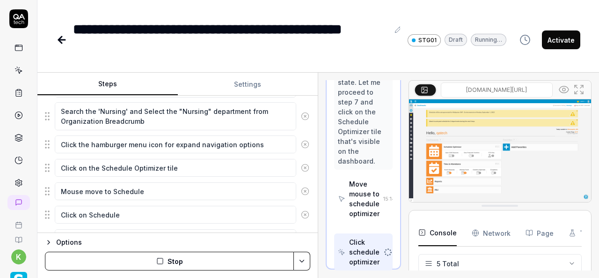
scroll to position [917, 0]
click at [580, 84] on icon at bounding box center [578, 89] width 11 height 11
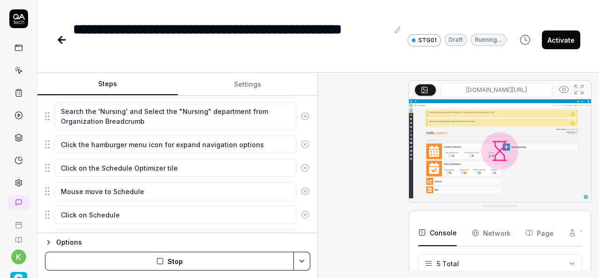
scroll to position [884, 0]
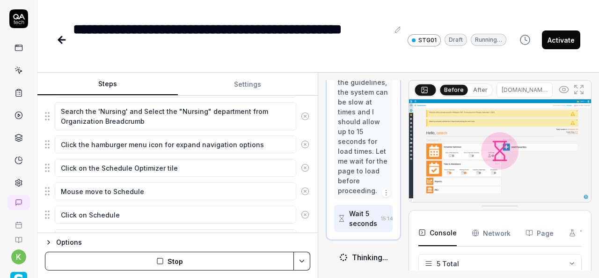
click at [360, 160] on div "I can see the page hasn't changed after clicking on the Schedule Optimizer tile…" at bounding box center [363, 82] width 51 height 226
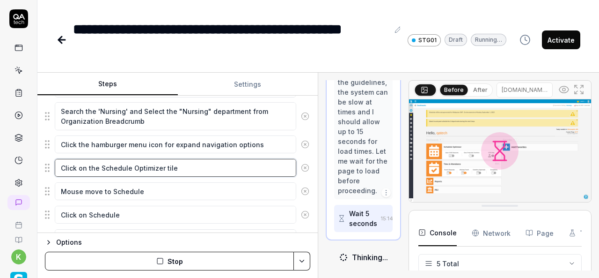
click at [219, 162] on textarea "Click on the Schedule Optimizer tile" at bounding box center [176, 168] width 242 height 18
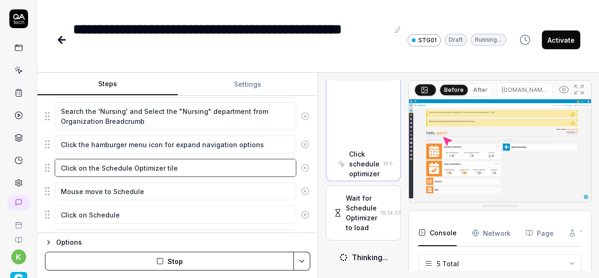
scroll to position [916, 0]
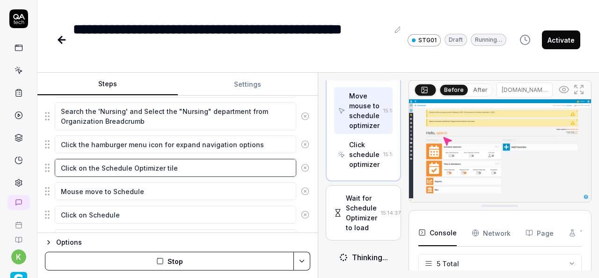
type textarea "*"
type textarea "Click on the Schedule Optimizer til"
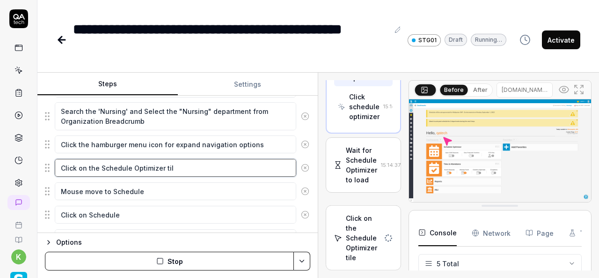
type textarea "*"
type textarea "Click on the Schedule Optimizer ti"
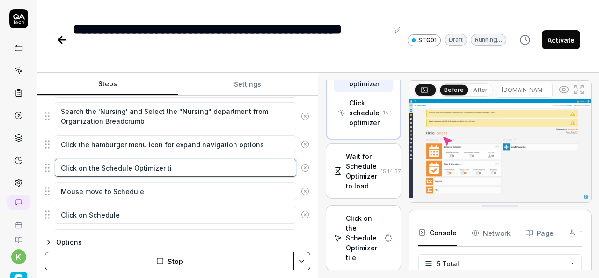
type textarea "*"
type textarea "Click on the Schedule Optimizer t"
type textarea "*"
type textarea "Click on the Schedule Optimizer"
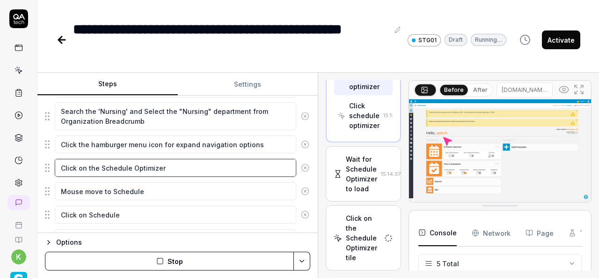
type textarea "*"
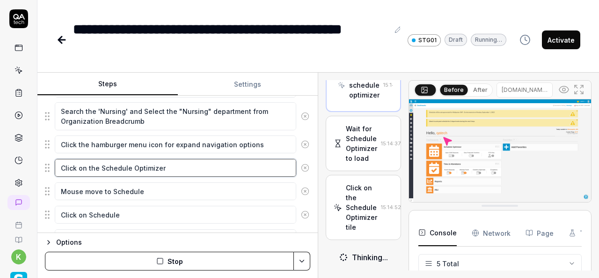
scroll to position [1080, 0]
type textarea "Click on the Schedule Optimizer"
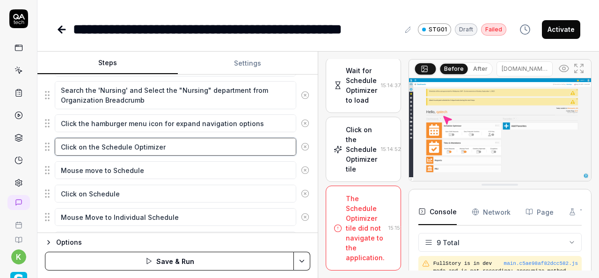
scroll to position [194, 0]
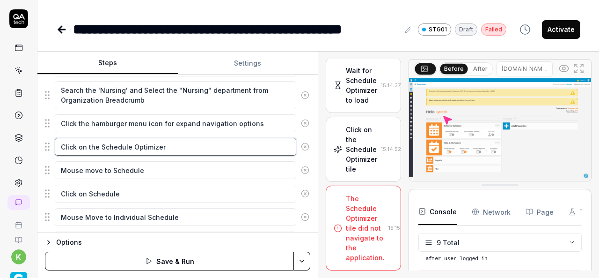
click at [169, 148] on textarea "Click on the Schedule Optimizer" at bounding box center [176, 147] width 242 height 18
type textarea "*"
type textarea "Click on the Schedule Optimizer"
type textarea "*"
type textarea "Click on the Schedule Optimizer l"
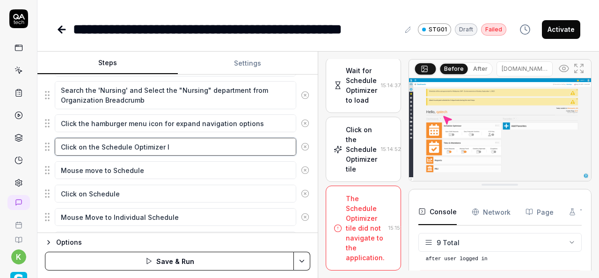
type textarea "*"
type textarea "Click on the Schedule Optimizer le"
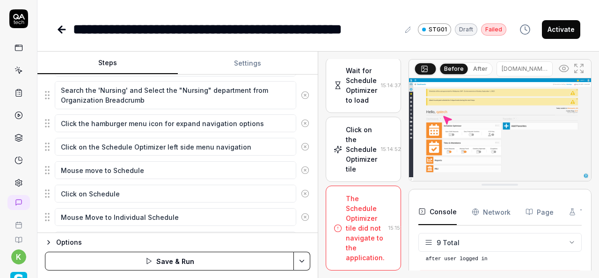
click at [308, 259] on html "**********" at bounding box center [299, 139] width 599 height 278
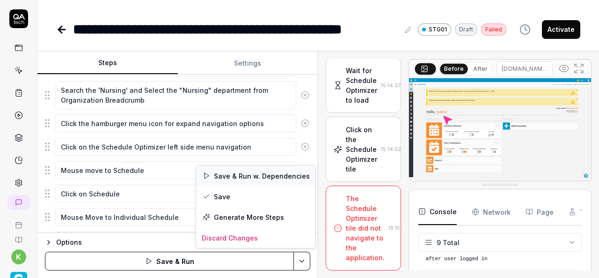
click at [240, 166] on div "Save & Run w. Dependencies" at bounding box center [255, 175] width 119 height 21
